Goal: Task Accomplishment & Management: Use online tool/utility

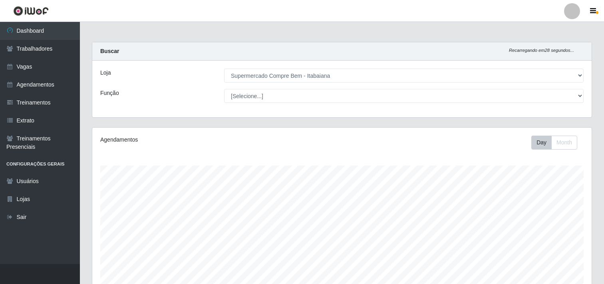
select select "264"
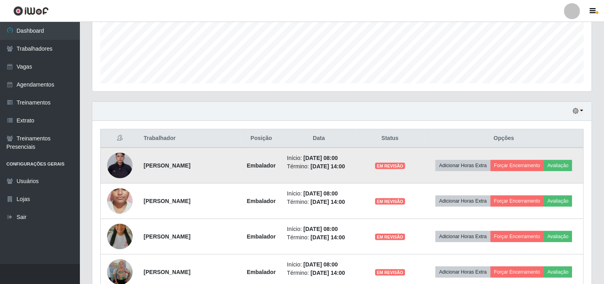
scroll to position [291, 0]
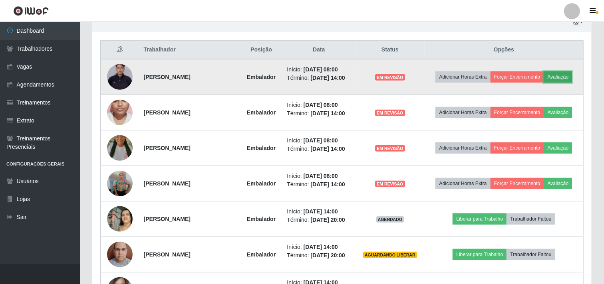
click at [558, 80] on button "Avaliação" at bounding box center [557, 76] width 28 height 11
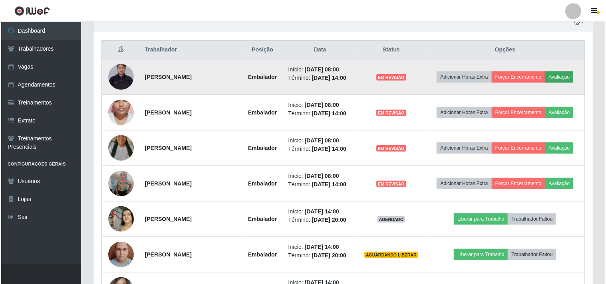
scroll to position [165, 494]
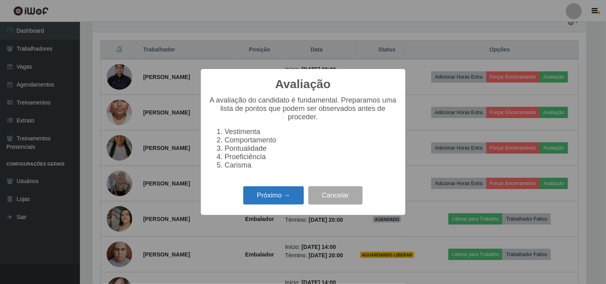
click at [274, 196] on button "Próximo →" at bounding box center [273, 195] width 61 height 19
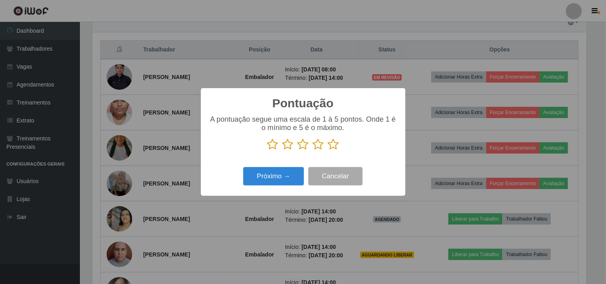
scroll to position [399146, 398818]
click at [334, 144] on icon at bounding box center [333, 145] width 11 height 12
click at [328, 151] on input "radio" at bounding box center [328, 151] width 0 height 0
click at [280, 171] on button "Próximo →" at bounding box center [273, 176] width 61 height 19
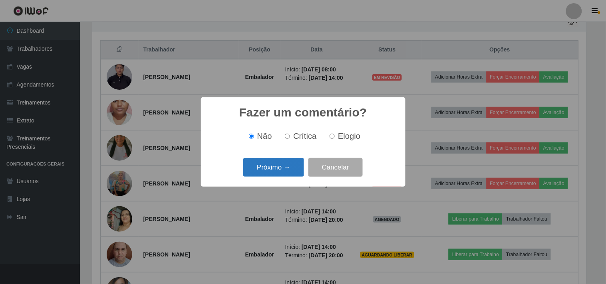
click at [281, 173] on button "Próximo →" at bounding box center [273, 167] width 61 height 19
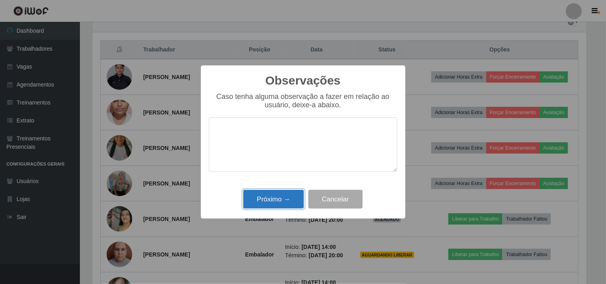
click at [290, 193] on button "Próximo →" at bounding box center [273, 199] width 61 height 19
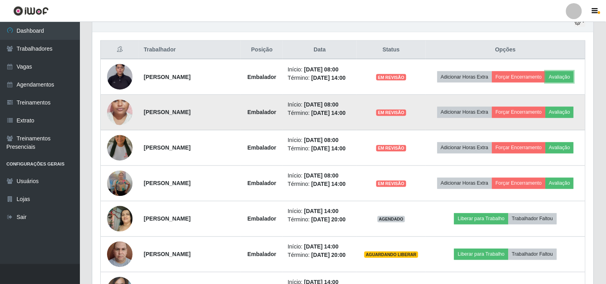
scroll to position [165, 499]
click at [558, 108] on button "Avaliação" at bounding box center [557, 112] width 28 height 11
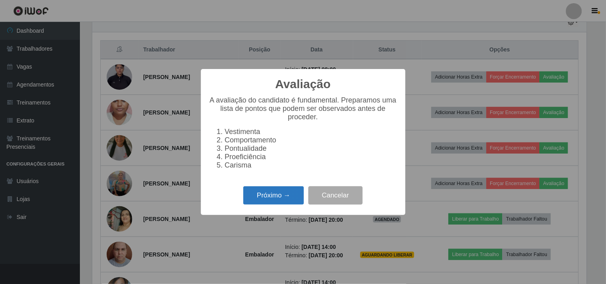
click at [279, 192] on button "Próximo →" at bounding box center [273, 195] width 61 height 19
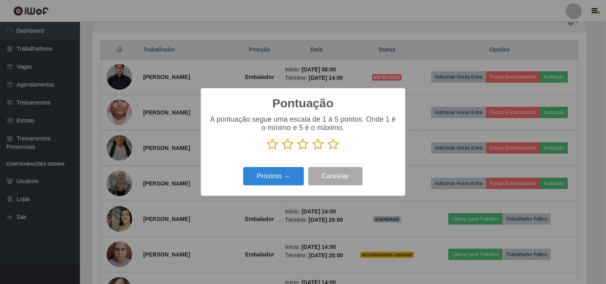
click at [335, 146] on icon at bounding box center [333, 145] width 11 height 12
click at [328, 151] on input "radio" at bounding box center [328, 151] width 0 height 0
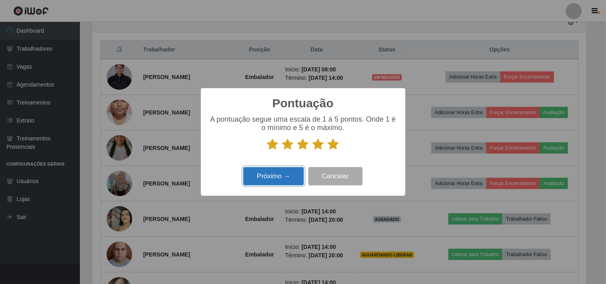
click at [278, 177] on button "Próximo →" at bounding box center [273, 176] width 61 height 19
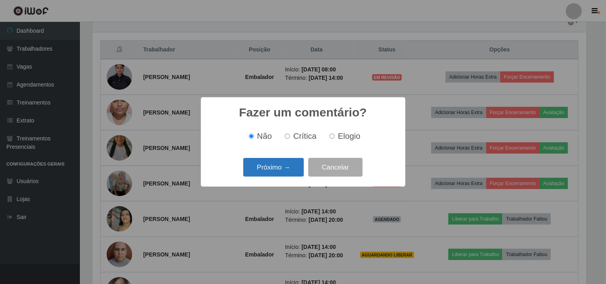
click at [274, 170] on button "Próximo →" at bounding box center [273, 167] width 61 height 19
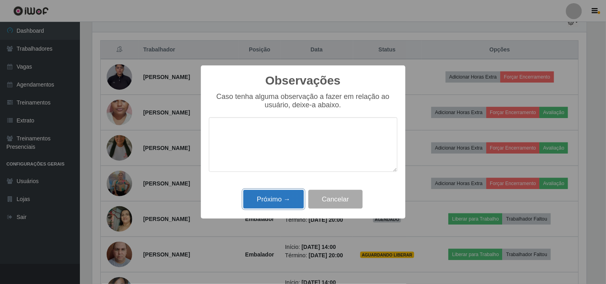
click at [266, 200] on button "Próximo →" at bounding box center [273, 199] width 61 height 19
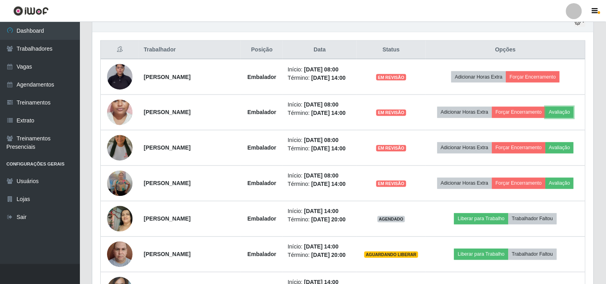
scroll to position [165, 499]
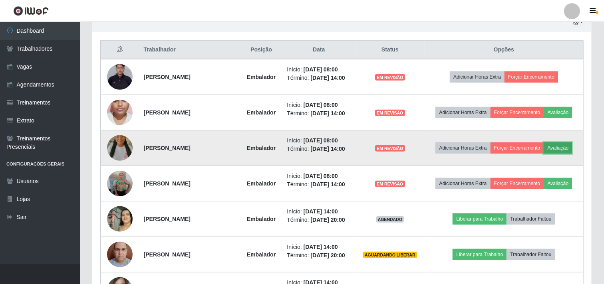
click at [551, 149] on button "Avaliação" at bounding box center [557, 148] width 28 height 11
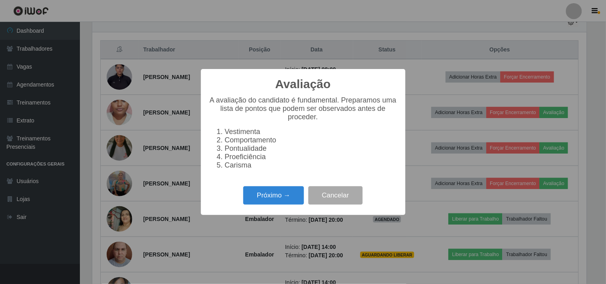
scroll to position [165, 494]
click at [270, 201] on button "Próximo →" at bounding box center [273, 195] width 61 height 19
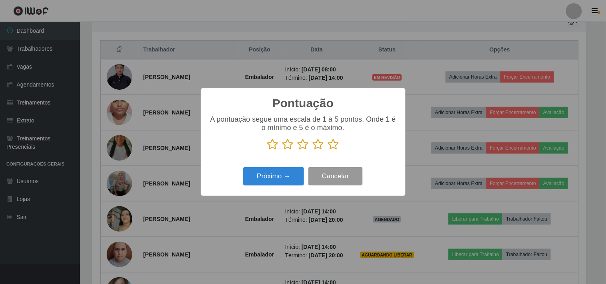
scroll to position [399146, 398818]
click at [333, 146] on icon at bounding box center [333, 145] width 11 height 12
click at [328, 151] on input "radio" at bounding box center [328, 151] width 0 height 0
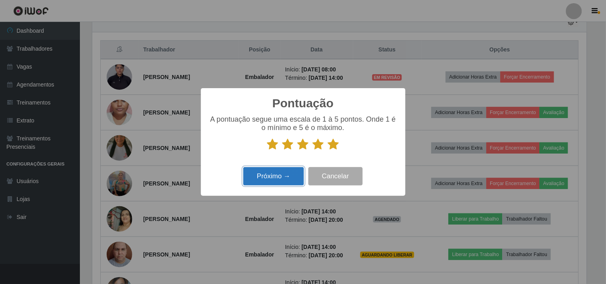
click at [269, 175] on button "Próximo →" at bounding box center [273, 176] width 61 height 19
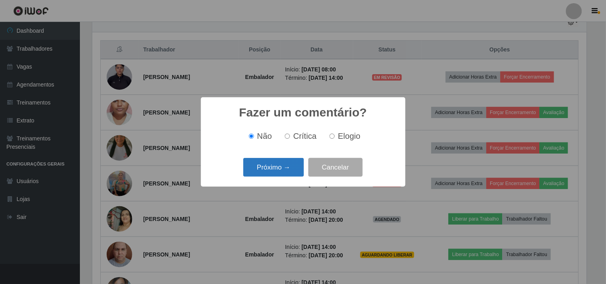
click at [281, 171] on button "Próximo →" at bounding box center [273, 167] width 61 height 19
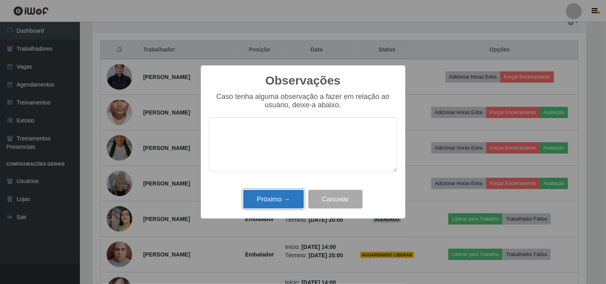
click at [285, 204] on button "Próximo →" at bounding box center [273, 199] width 61 height 19
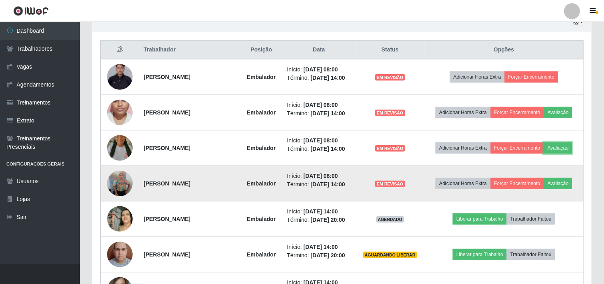
scroll to position [165, 499]
click at [562, 186] on button "Avaliação" at bounding box center [557, 183] width 28 height 11
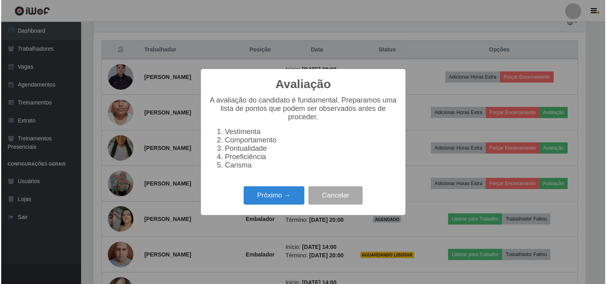
scroll to position [165, 494]
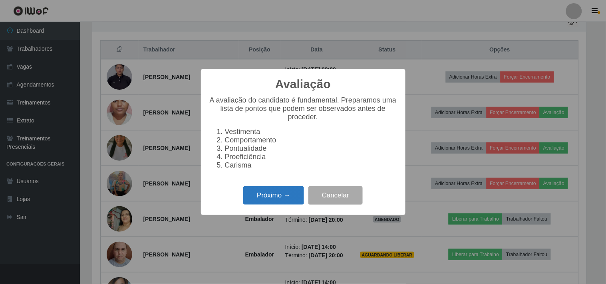
click at [265, 201] on button "Próximo →" at bounding box center [273, 195] width 61 height 19
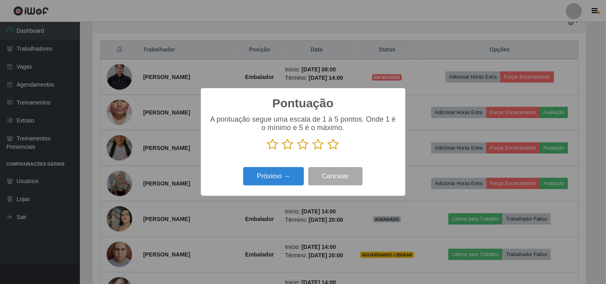
scroll to position [399146, 398818]
click at [329, 145] on icon at bounding box center [333, 145] width 11 height 12
click at [328, 151] on input "radio" at bounding box center [328, 151] width 0 height 0
click at [290, 165] on div "Pontuação × A pontuação segue uma escala de 1 à 5 pontos. Onde 1 é o mínimo e 5…" at bounding box center [303, 141] width 204 height 107
click at [277, 178] on button "Próximo →" at bounding box center [273, 176] width 61 height 19
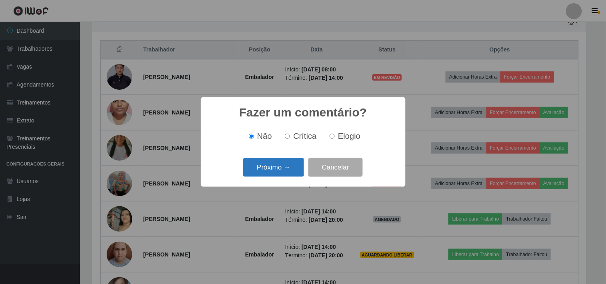
click at [262, 167] on button "Próximo →" at bounding box center [273, 167] width 61 height 19
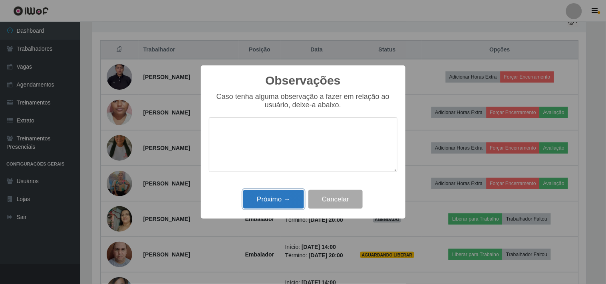
click at [273, 195] on button "Próximo →" at bounding box center [273, 199] width 61 height 19
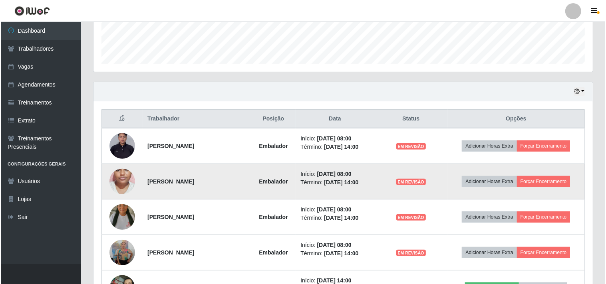
scroll to position [266, 0]
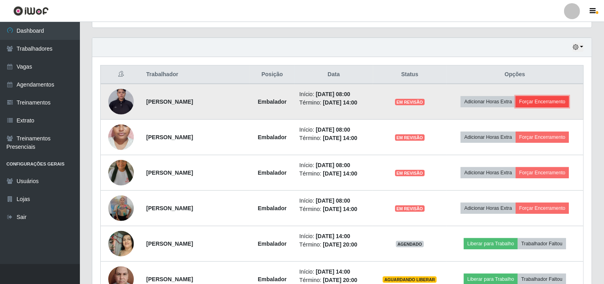
click at [529, 103] on button "Forçar Encerramento" at bounding box center [543, 101] width 54 height 11
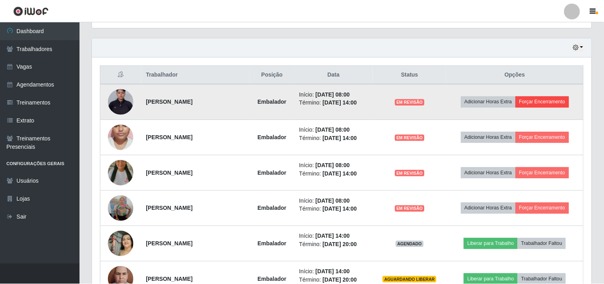
scroll to position [165, 494]
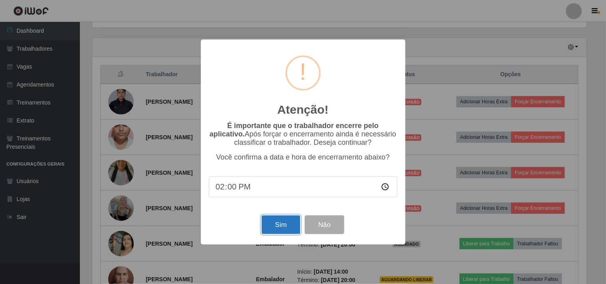
drag, startPoint x: 269, startPoint y: 223, endPoint x: 294, endPoint y: 217, distance: 25.5
click at [269, 224] on button "Sim" at bounding box center [281, 225] width 39 height 19
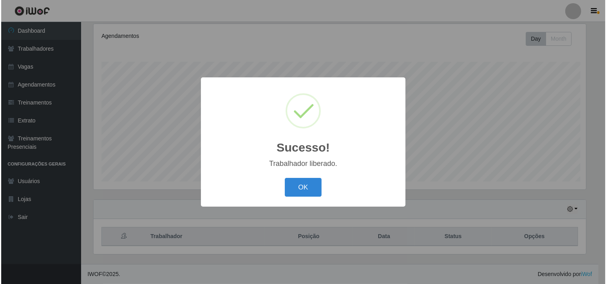
scroll to position [0, 0]
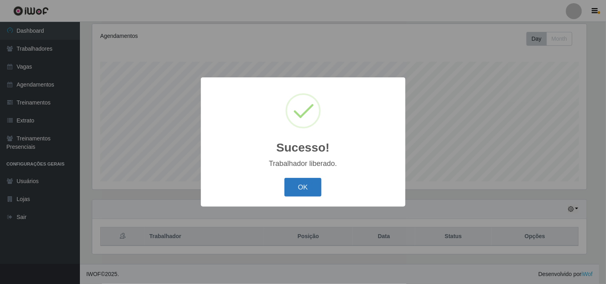
click at [311, 184] on button "OK" at bounding box center [302, 187] width 37 height 19
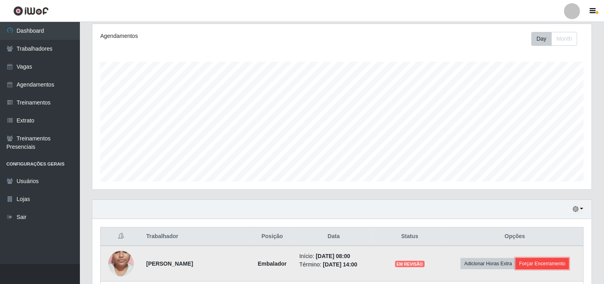
click at [551, 258] on button "Forçar Encerramento" at bounding box center [543, 263] width 54 height 11
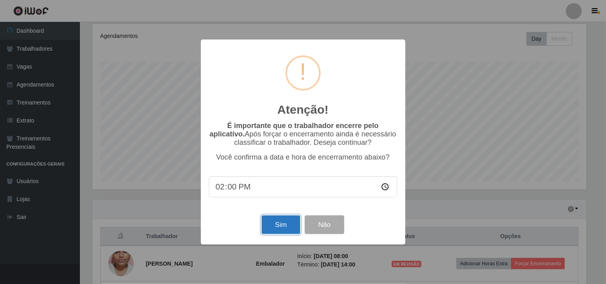
click at [280, 224] on button "Sim" at bounding box center [281, 225] width 39 height 19
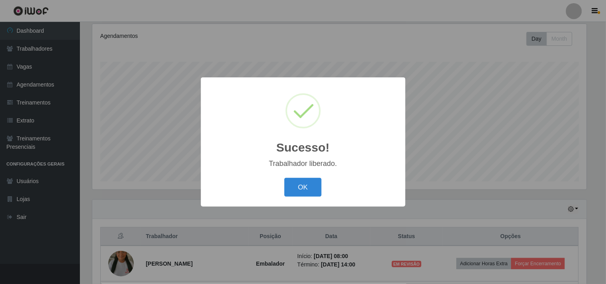
click at [284, 178] on button "OK" at bounding box center [302, 187] width 37 height 19
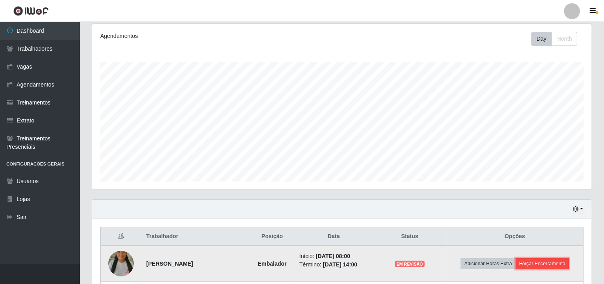
click at [534, 264] on button "Forçar Encerramento" at bounding box center [543, 263] width 54 height 11
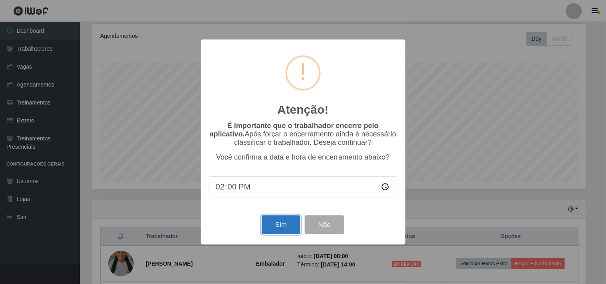
click at [276, 221] on button "Sim" at bounding box center [281, 225] width 39 height 19
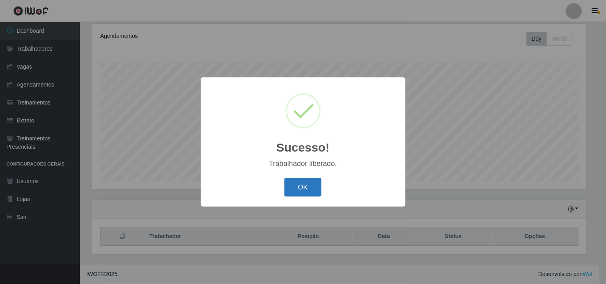
click at [292, 189] on button "OK" at bounding box center [302, 187] width 37 height 19
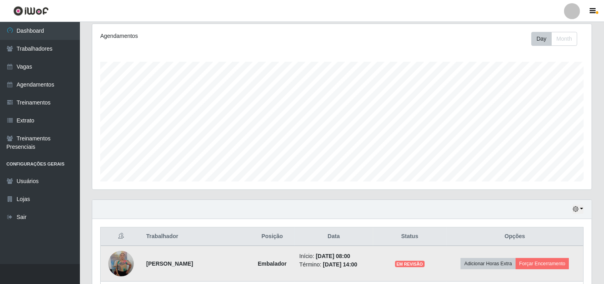
click at [533, 258] on td "Adicionar Horas Extra Forçar Encerramento" at bounding box center [514, 264] width 137 height 36
click at [535, 270] on td "Adicionar Horas Extra Forçar Encerramento" at bounding box center [514, 264] width 137 height 36
click at [533, 262] on button "Forçar Encerramento" at bounding box center [543, 263] width 54 height 11
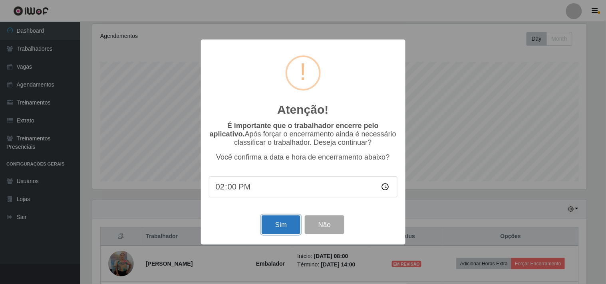
click at [282, 228] on button "Sim" at bounding box center [281, 225] width 39 height 19
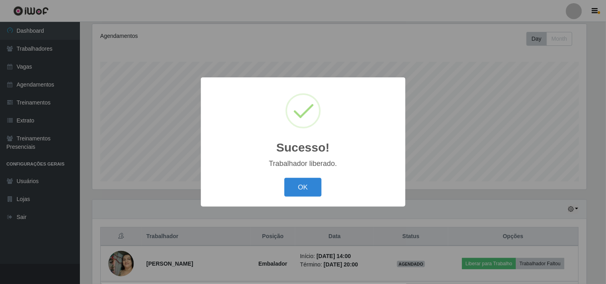
click at [299, 194] on button "OK" at bounding box center [302, 187] width 37 height 19
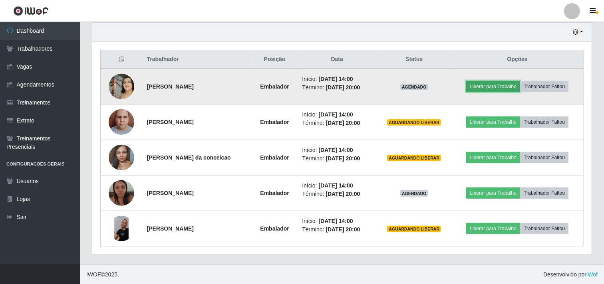
click at [496, 84] on button "Liberar para Trabalho" at bounding box center [493, 86] width 54 height 11
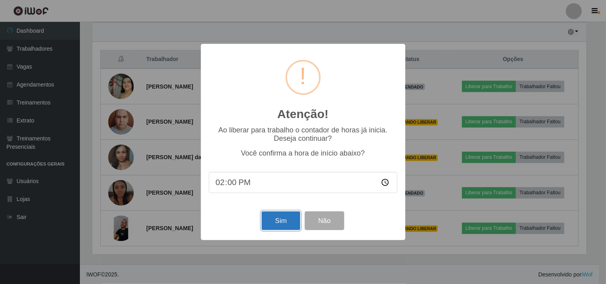
click at [283, 222] on button "Sim" at bounding box center [281, 221] width 39 height 19
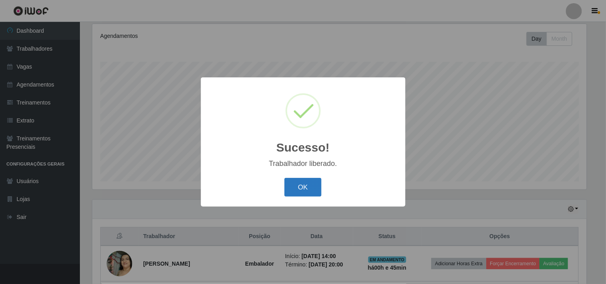
click at [307, 182] on button "OK" at bounding box center [302, 187] width 37 height 19
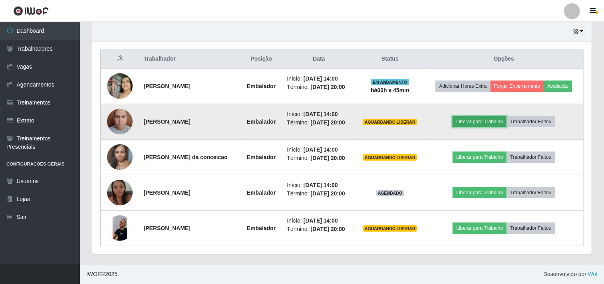
click at [490, 120] on button "Liberar para Trabalho" at bounding box center [479, 121] width 54 height 11
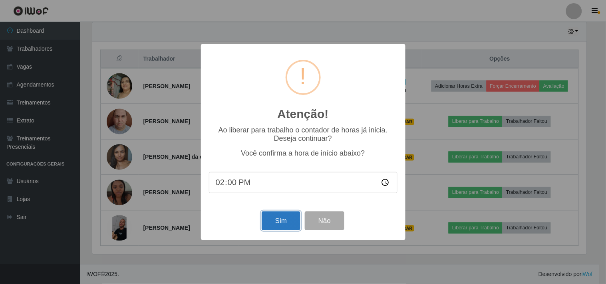
click at [273, 224] on button "Sim" at bounding box center [281, 221] width 39 height 19
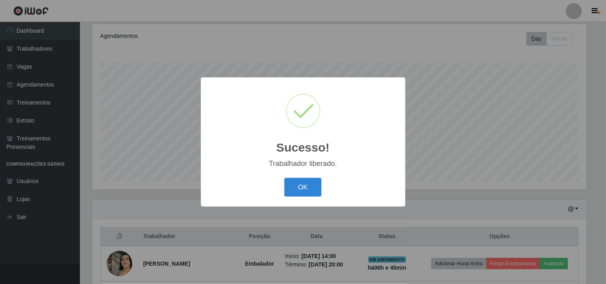
click at [307, 174] on div "Sucesso! × Trabalhador liberado. OK Cancel" at bounding box center [303, 141] width 204 height 129
click at [301, 181] on button "OK" at bounding box center [302, 187] width 37 height 19
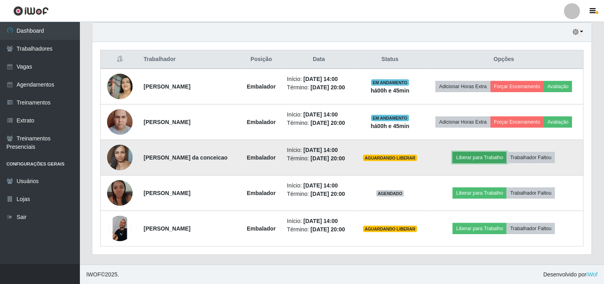
click at [472, 161] on button "Liberar para Trabalho" at bounding box center [479, 157] width 54 height 11
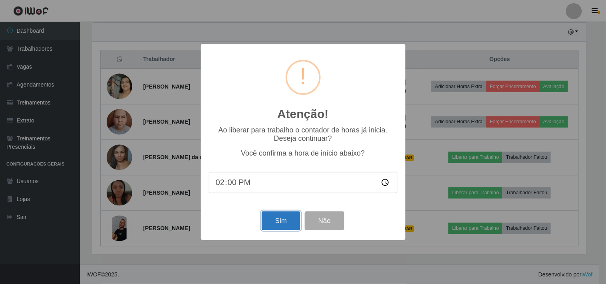
click at [295, 217] on button "Sim" at bounding box center [281, 221] width 39 height 19
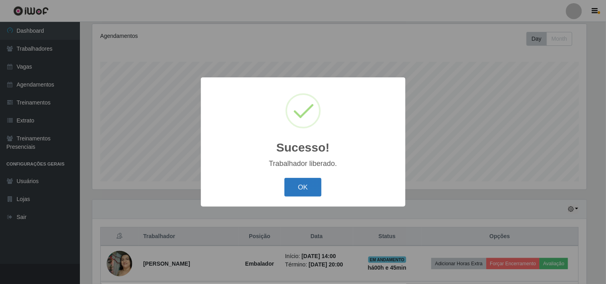
click at [302, 190] on button "OK" at bounding box center [302, 187] width 37 height 19
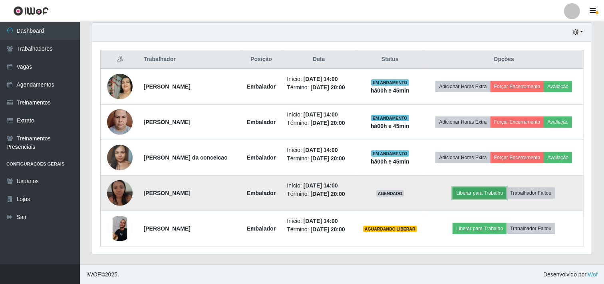
click at [476, 194] on button "Liberar para Trabalho" at bounding box center [479, 193] width 54 height 11
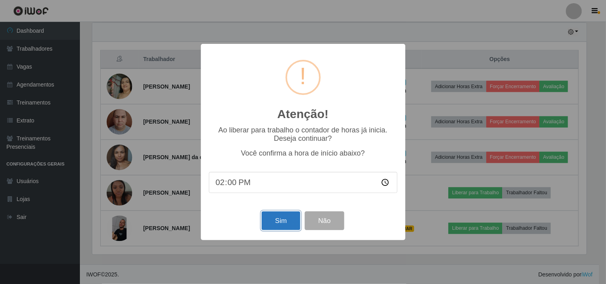
click at [282, 218] on button "Sim" at bounding box center [281, 221] width 39 height 19
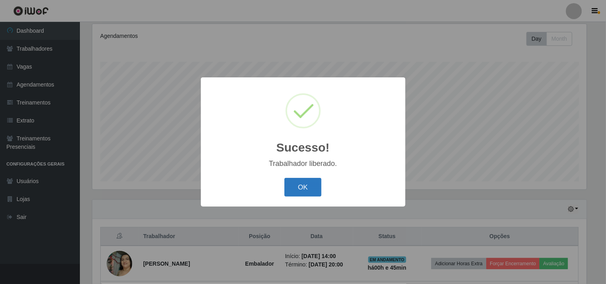
click at [293, 193] on button "OK" at bounding box center [302, 187] width 37 height 19
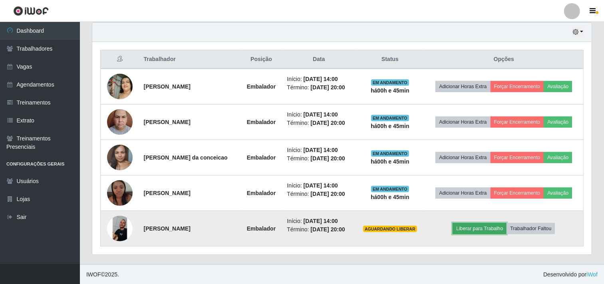
click at [489, 230] on button "Liberar para Trabalho" at bounding box center [479, 228] width 54 height 11
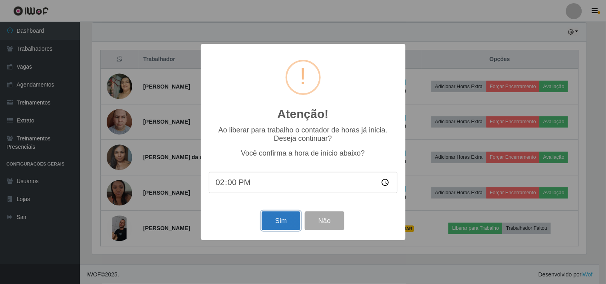
click at [273, 220] on button "Sim" at bounding box center [281, 221] width 39 height 19
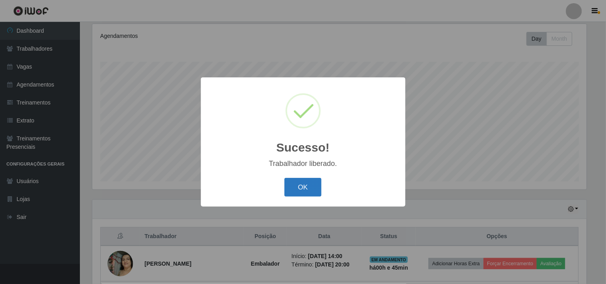
click at [305, 185] on button "OK" at bounding box center [302, 187] width 37 height 19
